Goal: Task Accomplishment & Management: Use online tool/utility

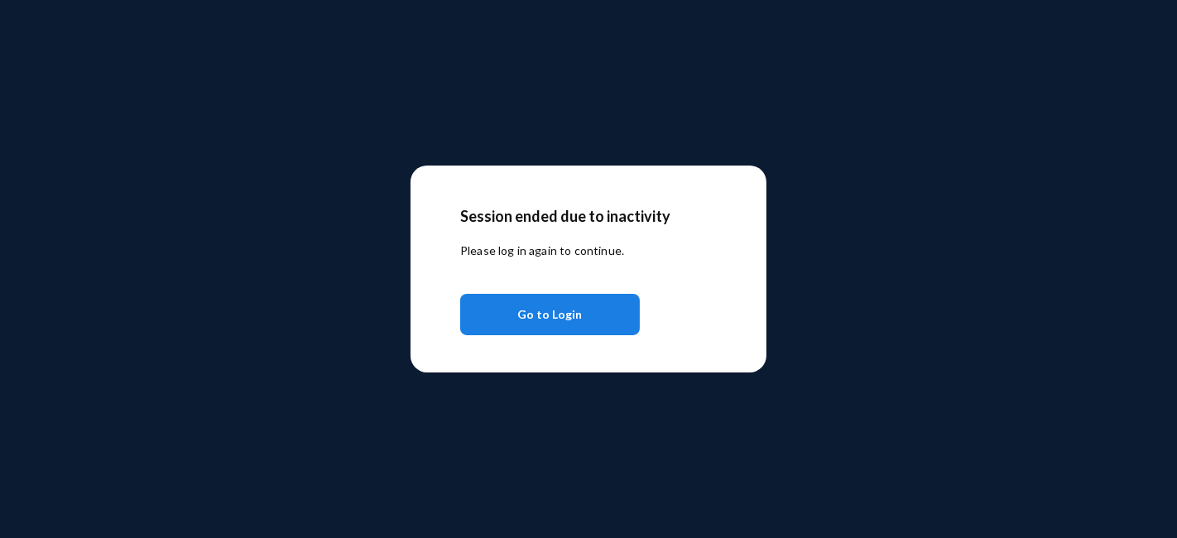
click at [555, 315] on span "Go to Login" at bounding box center [550, 315] width 65 height 30
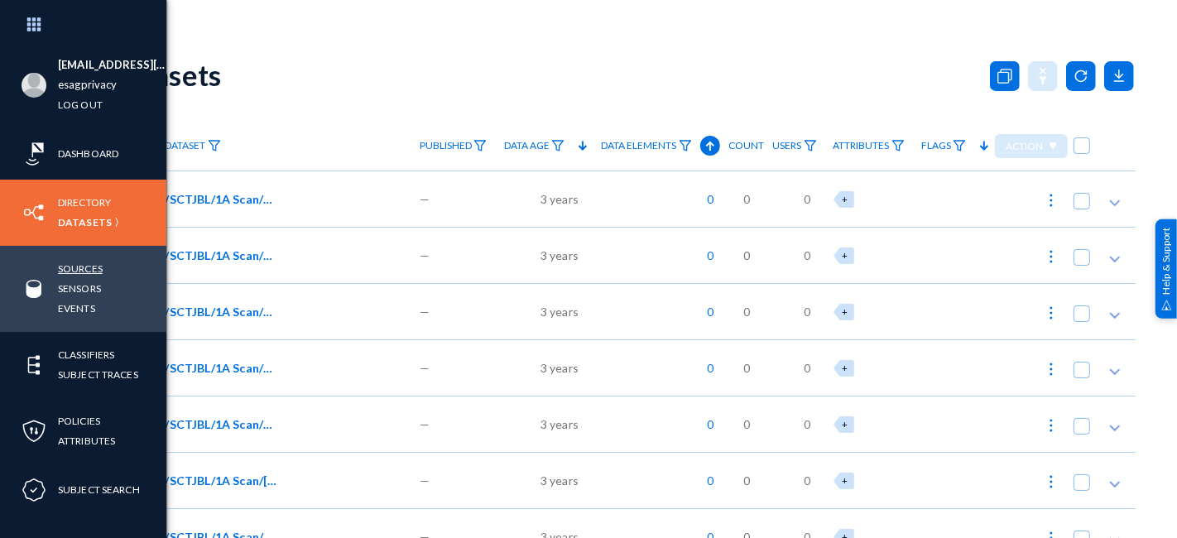
click at [87, 266] on link "Sources" at bounding box center [80, 268] width 45 height 19
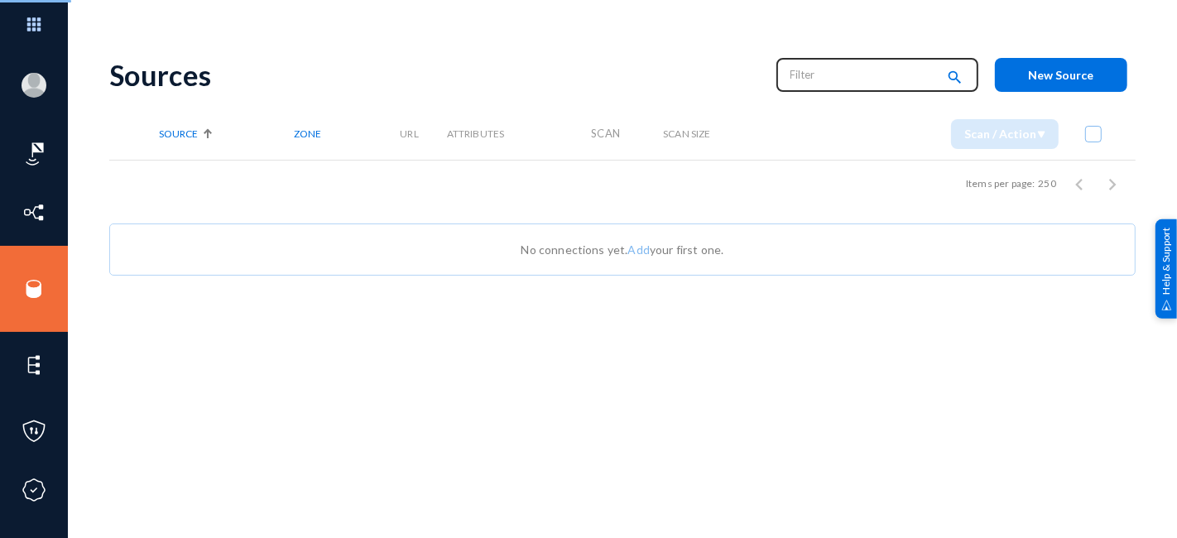
click at [819, 75] on input "text" at bounding box center [863, 74] width 146 height 25
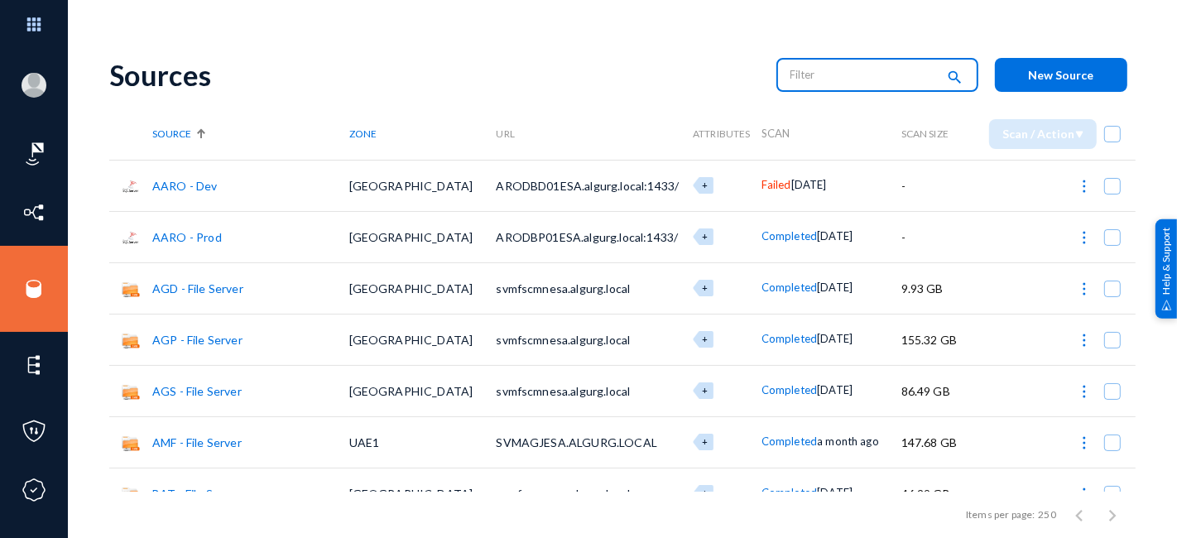
click at [819, 75] on input "text" at bounding box center [863, 74] width 146 height 25
type input "one"
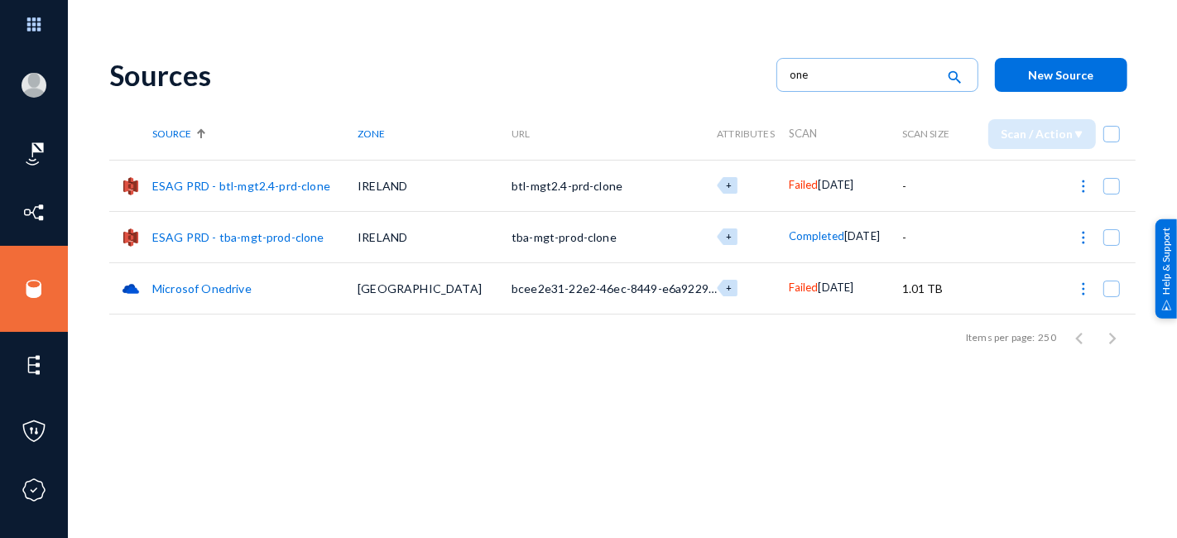
click at [194, 285] on link "Microsof Onedrive" at bounding box center [201, 288] width 99 height 14
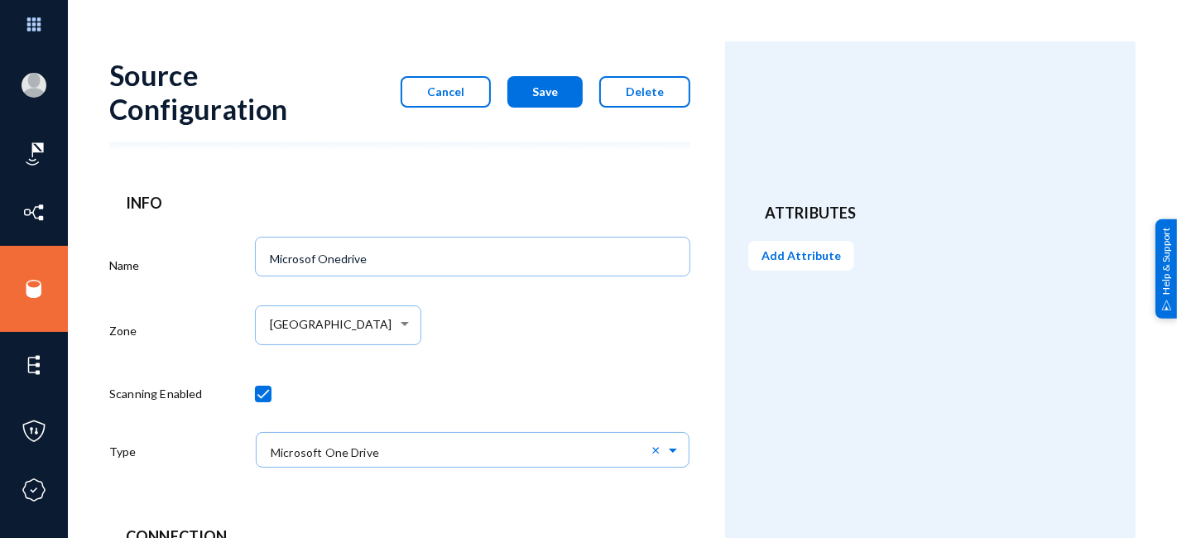
scroll to position [626, 0]
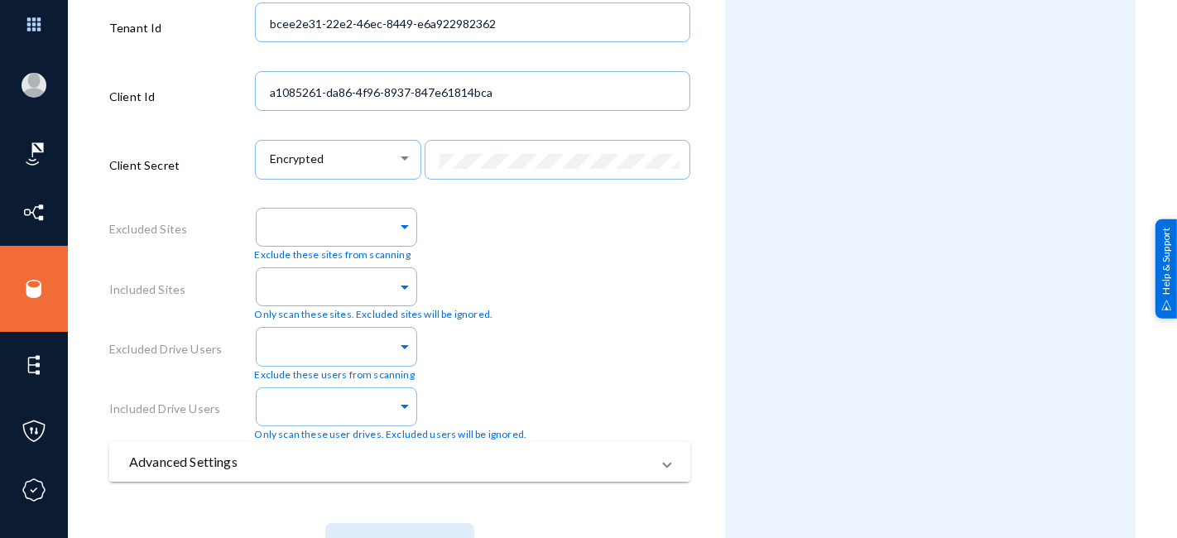
click at [619, 472] on mat-panel-title "Advanced Settings" at bounding box center [389, 462] width 521 height 20
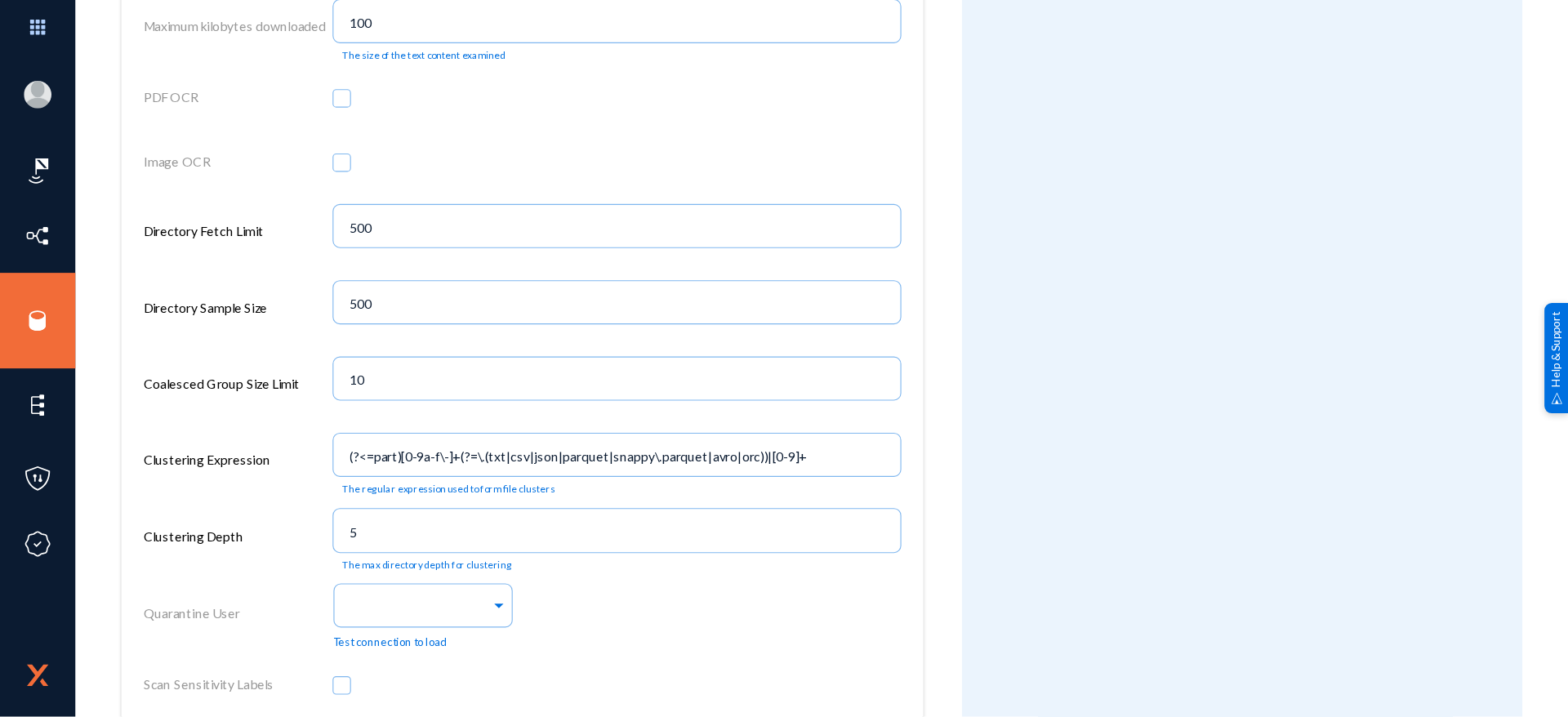
scroll to position [1781, 0]
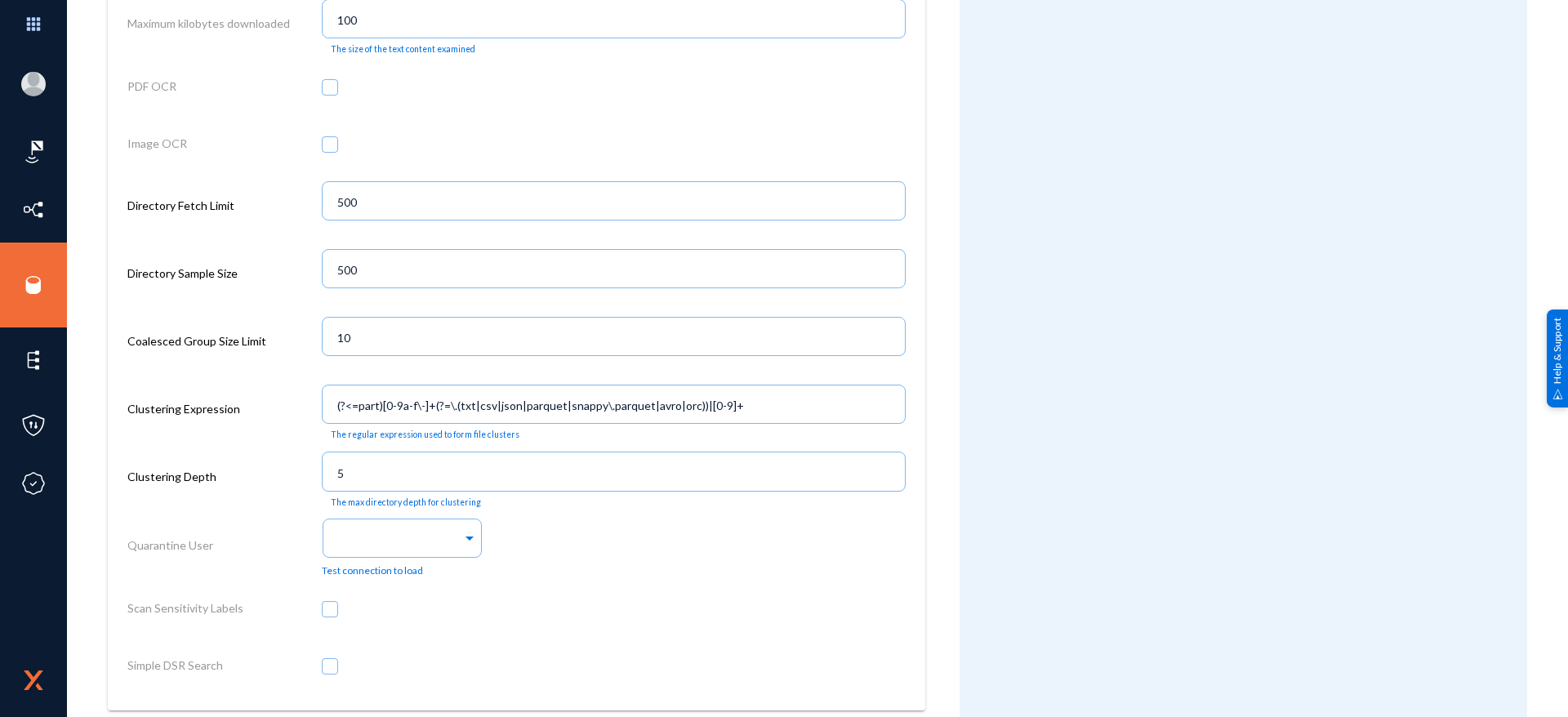
drag, startPoint x: 1289, startPoint y: 1, endPoint x: 982, endPoint y: 467, distance: 558.0
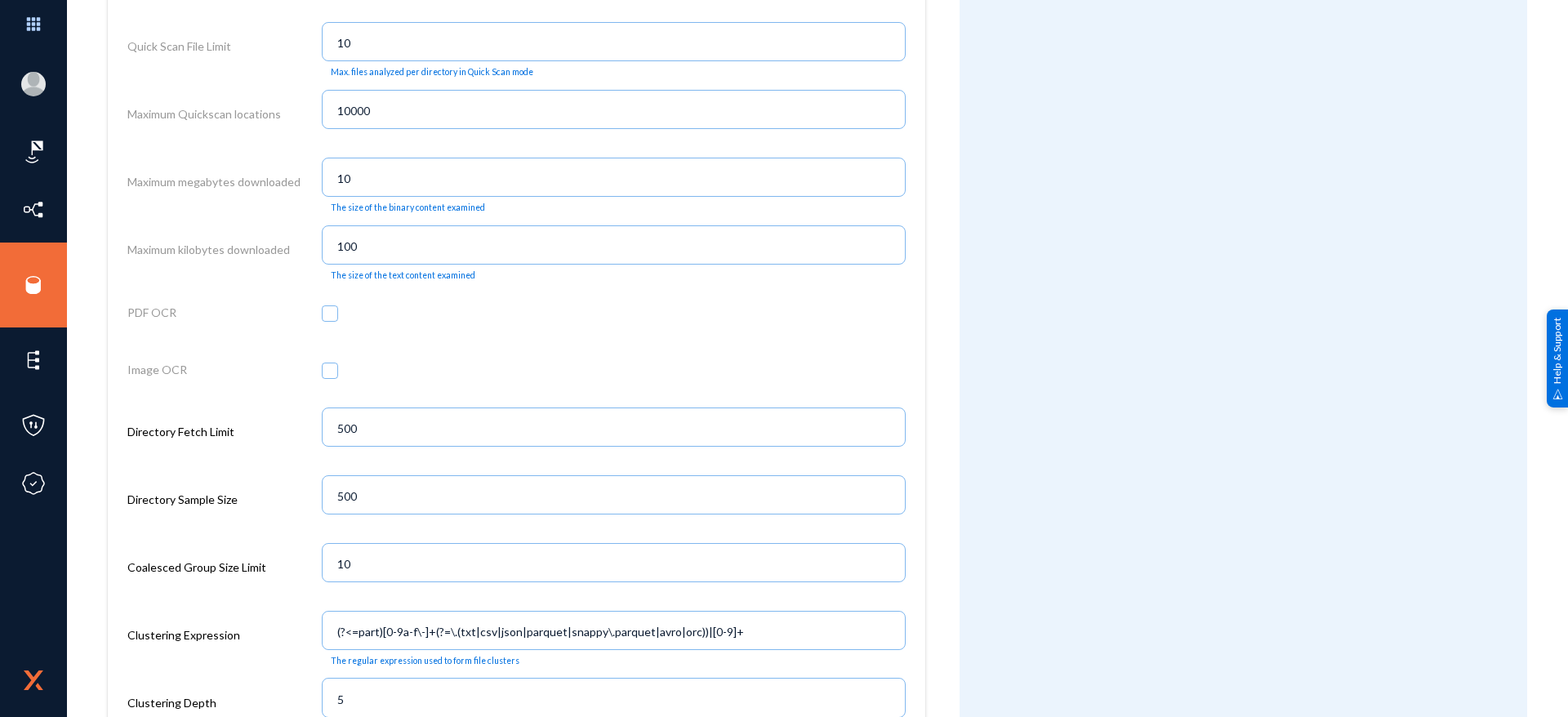
scroll to position [1506, 0]
